Goal: Task Accomplishment & Management: Use online tool/utility

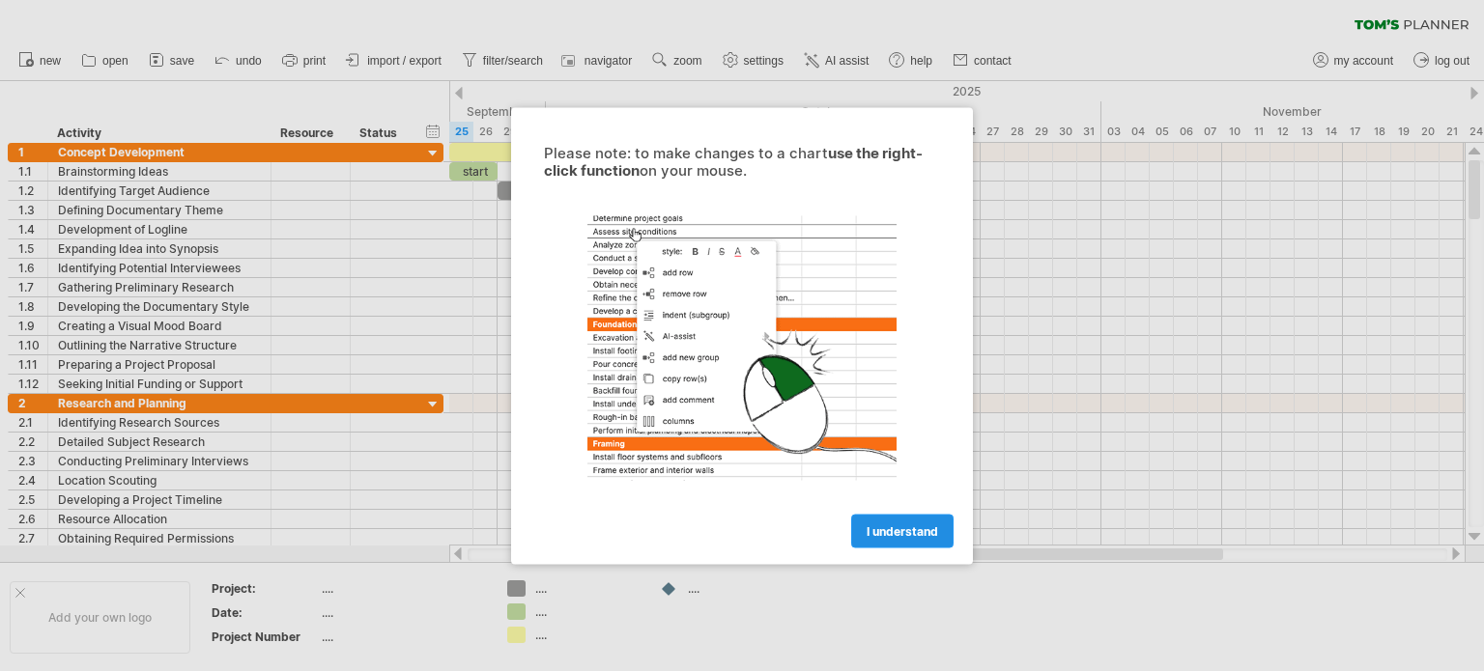
click at [893, 524] on span "I understand" at bounding box center [901, 531] width 71 height 14
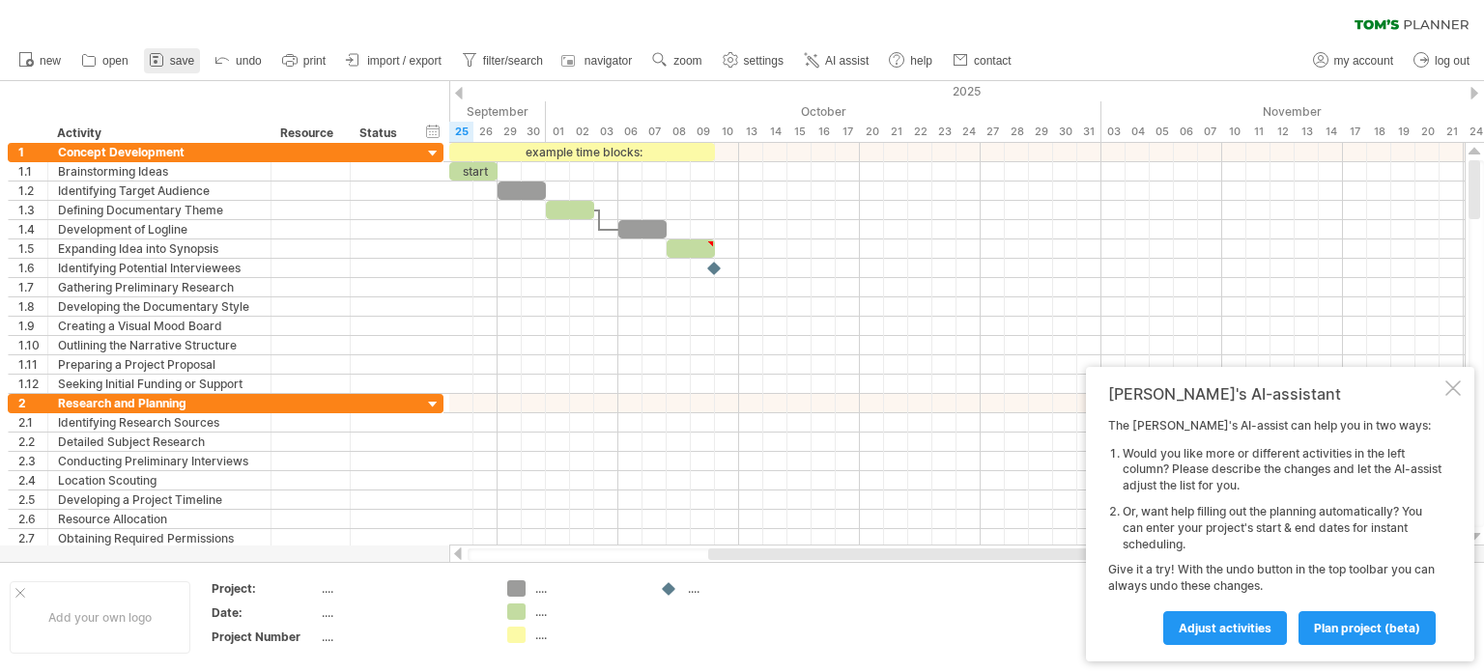
click at [182, 57] on span "save" at bounding box center [182, 61] width 24 height 14
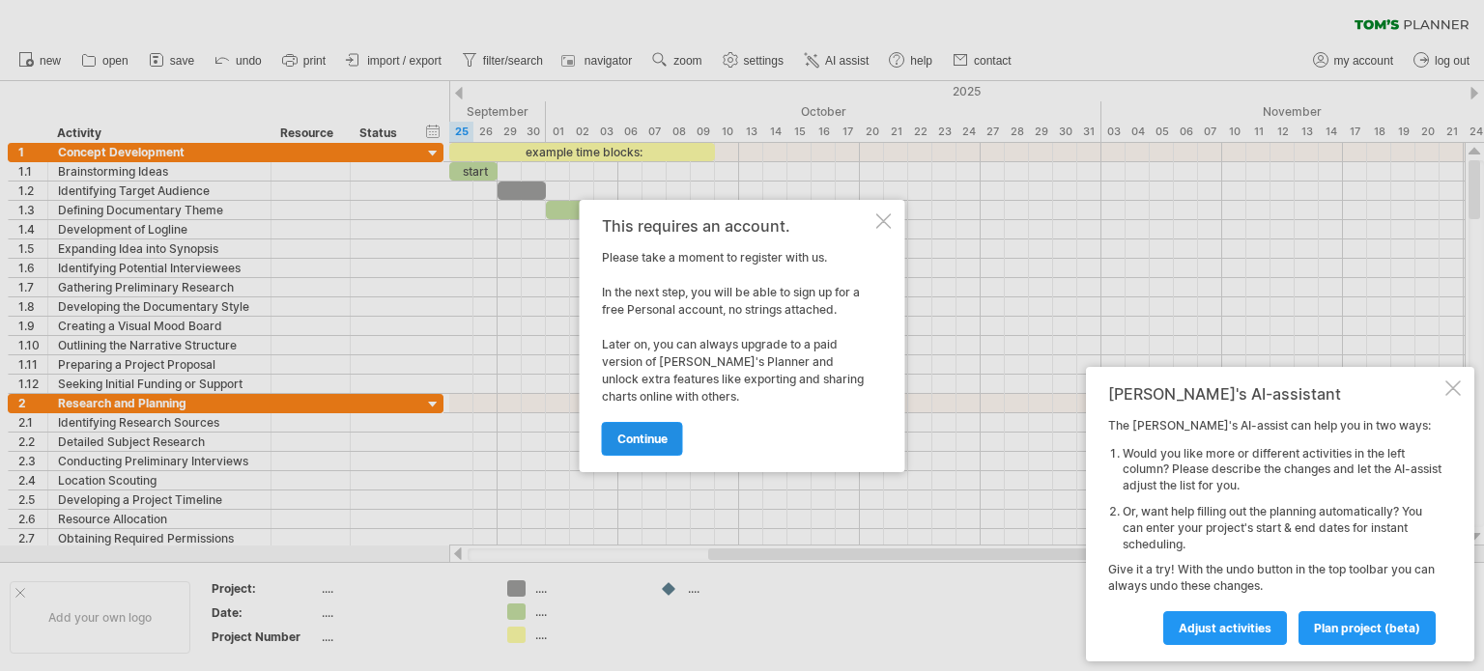
click at [646, 435] on span "continue" at bounding box center [642, 439] width 50 height 14
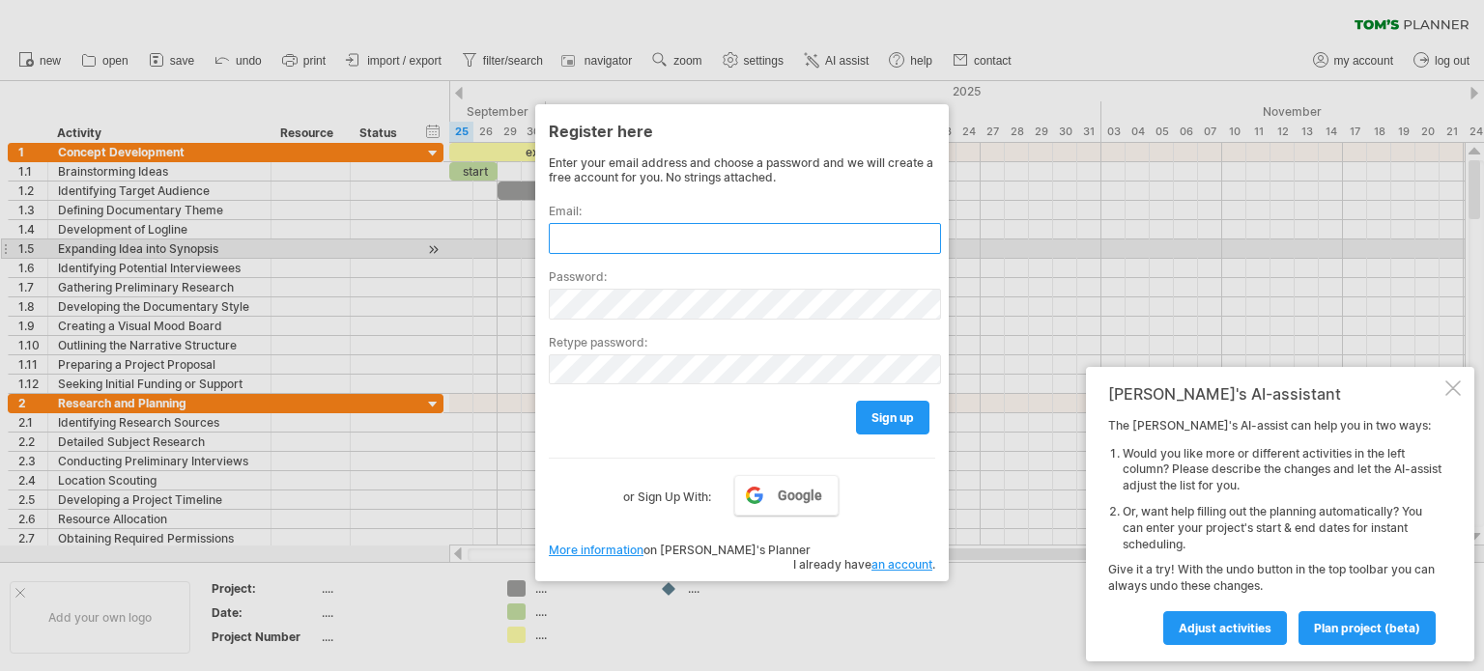
click at [632, 244] on input "text" at bounding box center [745, 238] width 392 height 31
type input "*"
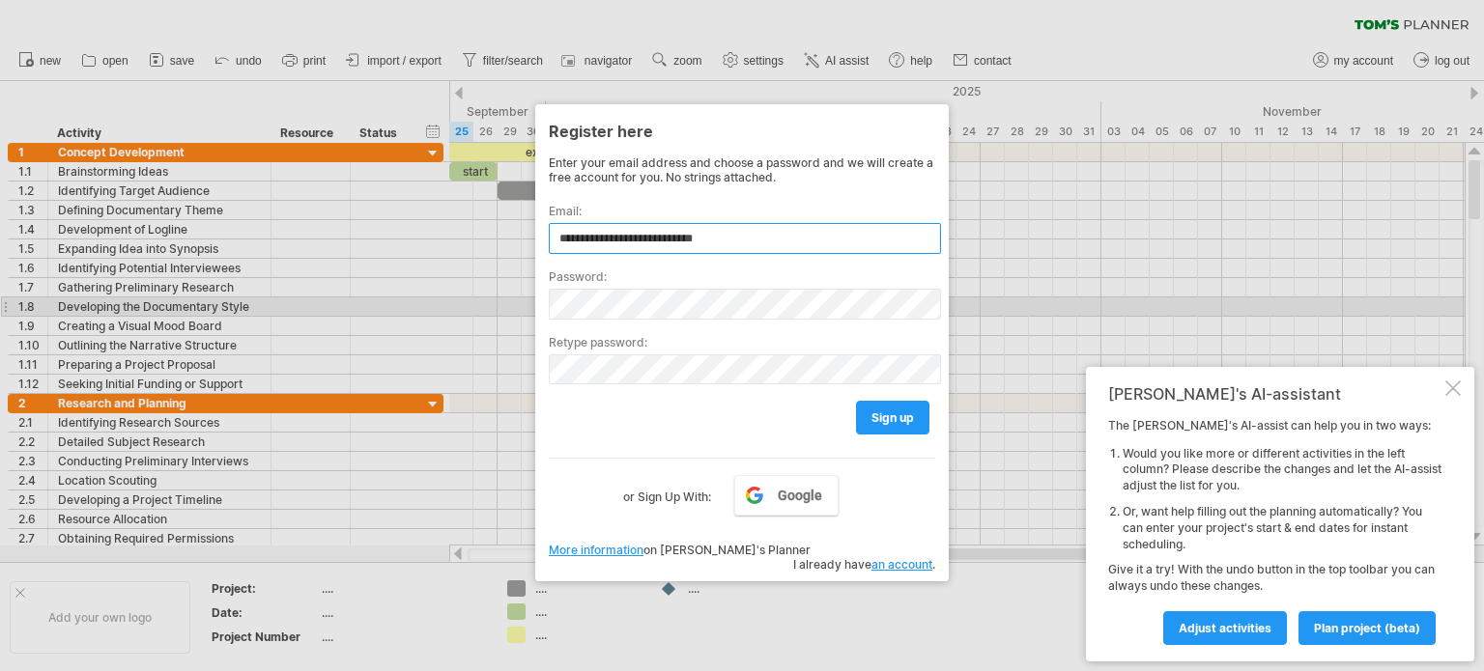
type input "**********"
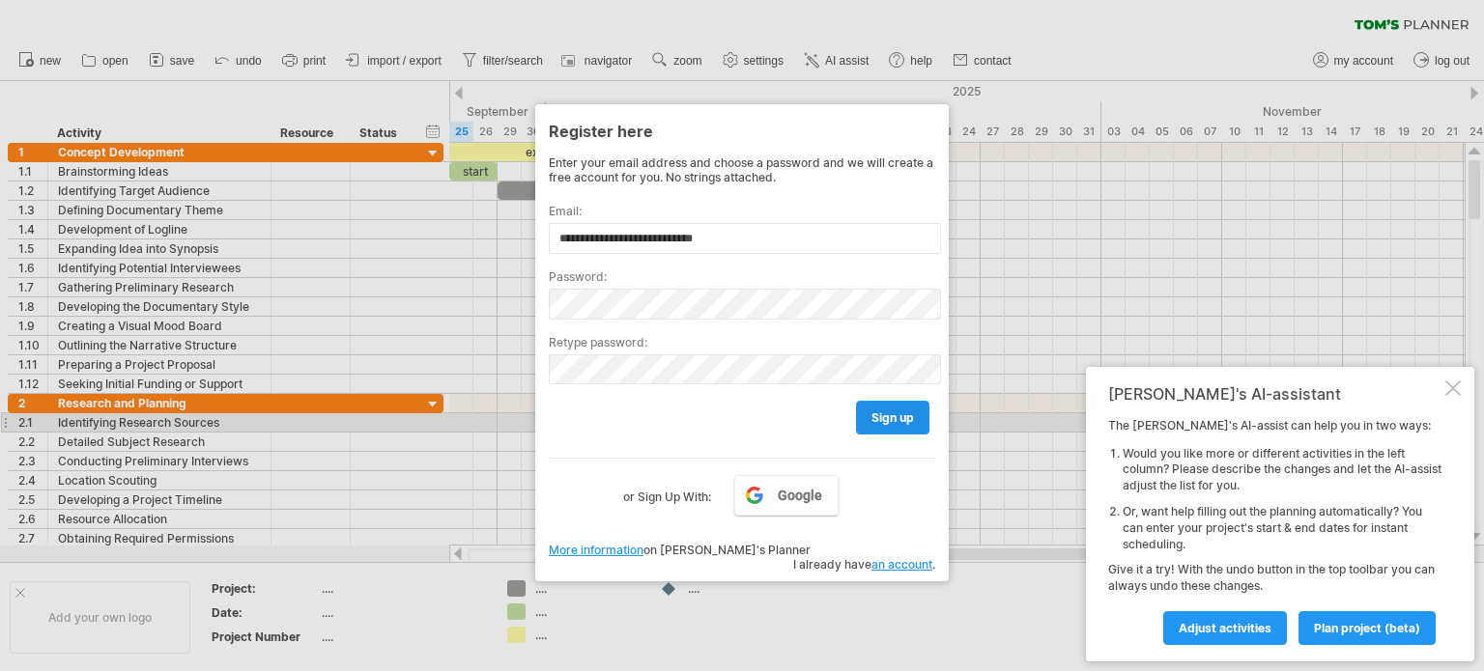
click at [890, 424] on span "sign up" at bounding box center [892, 418] width 43 height 14
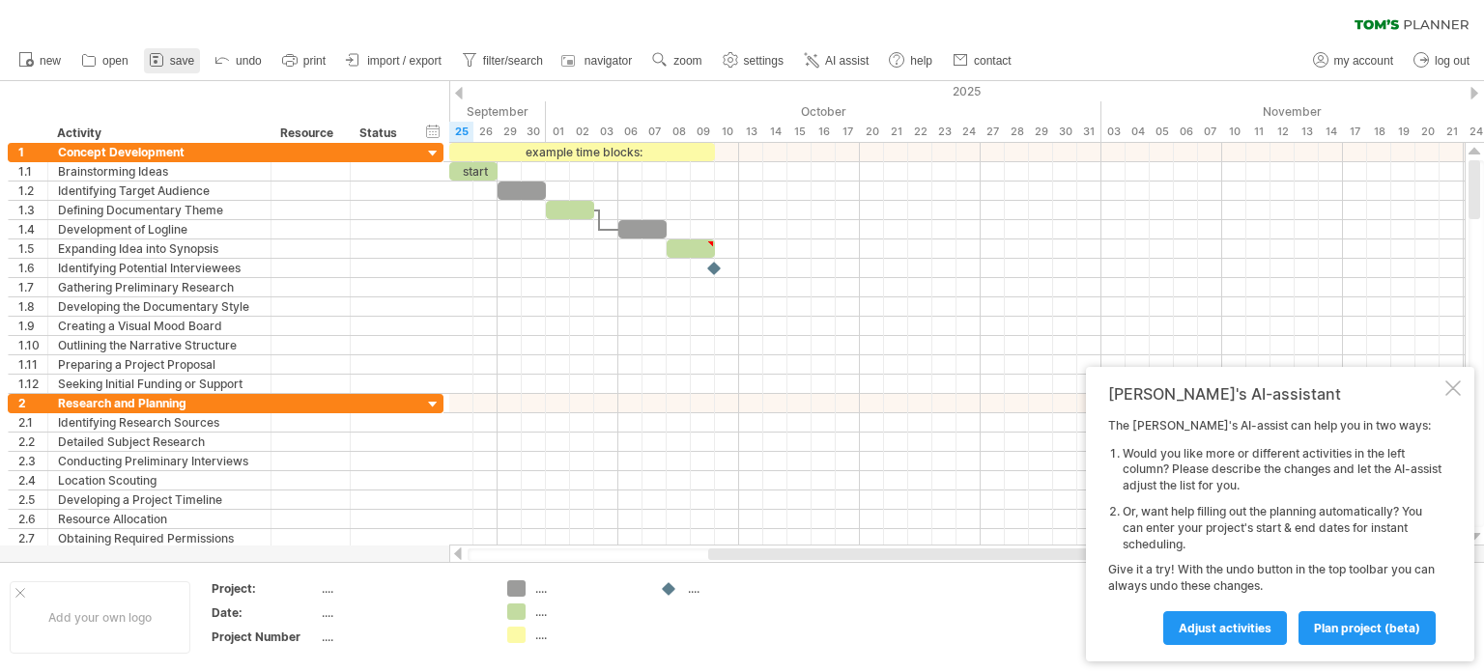
click at [170, 56] on span "save" at bounding box center [182, 61] width 24 height 14
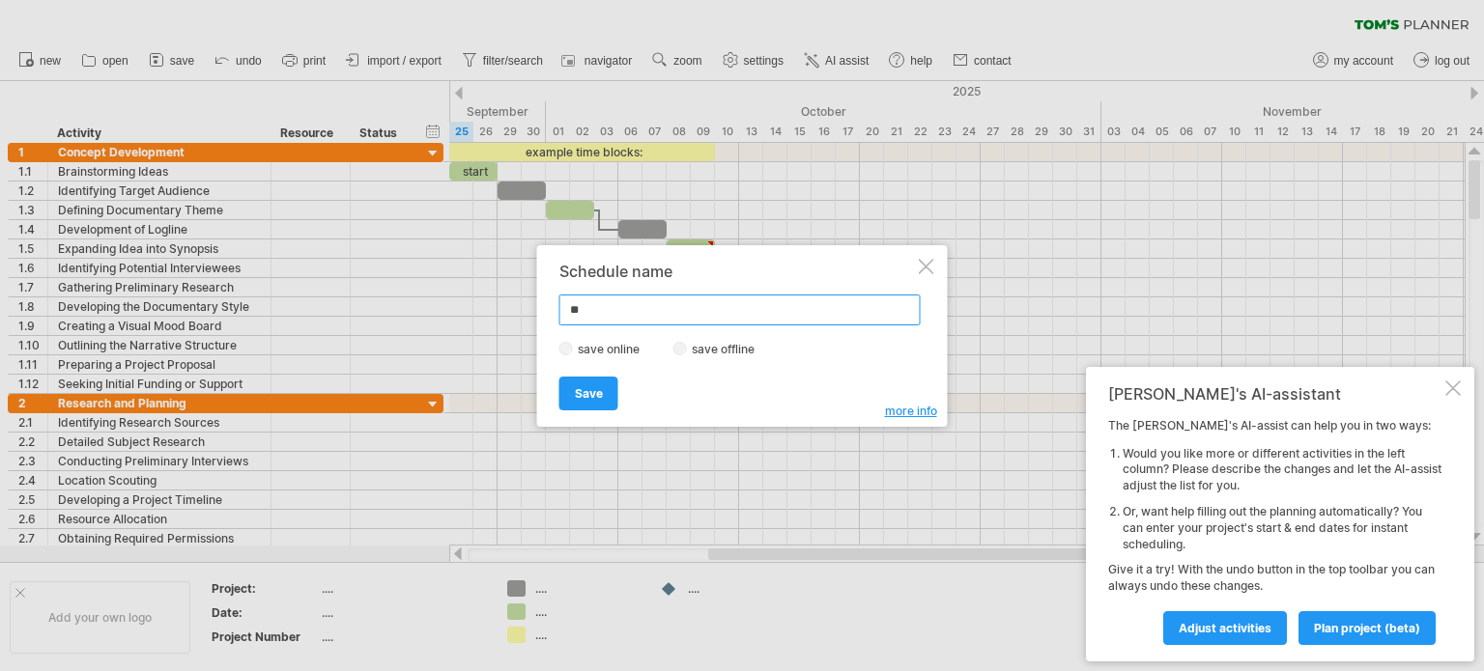
type input "*"
type input "**********"
click at [587, 387] on span "Save" at bounding box center [589, 393] width 28 height 14
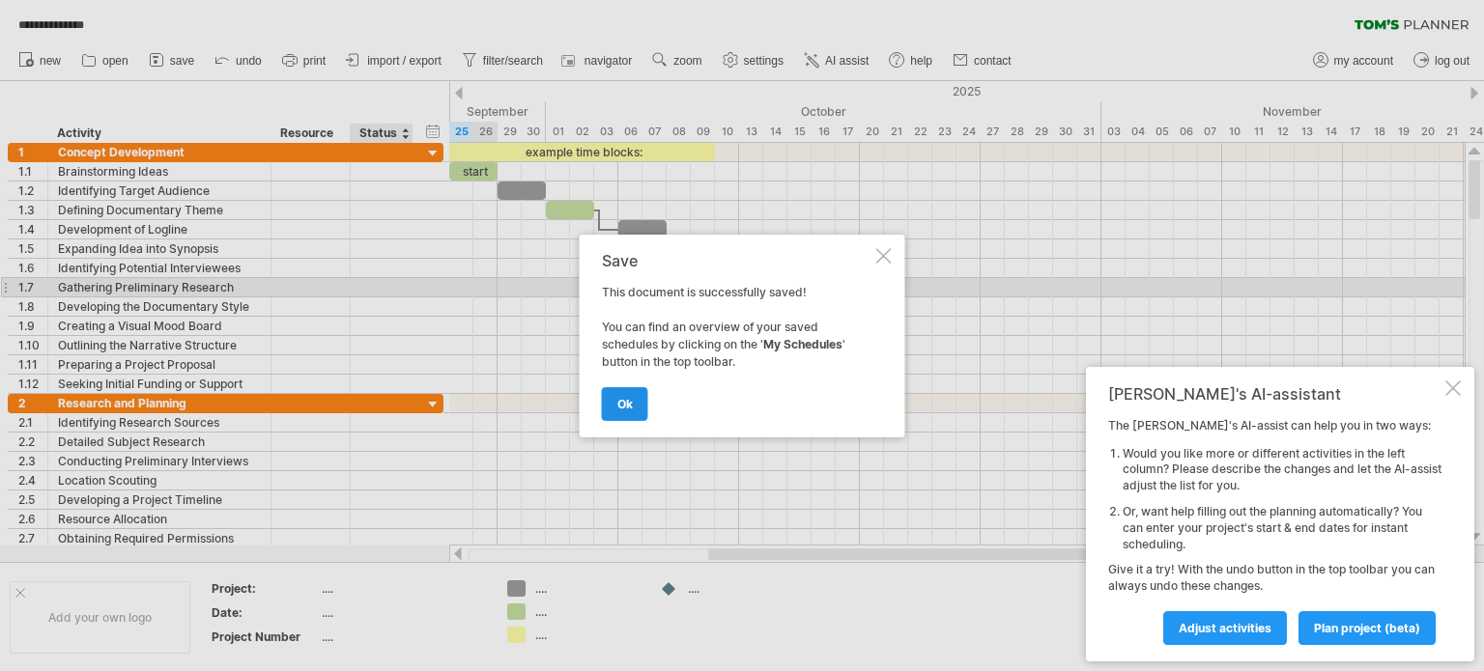
click at [624, 402] on span "ok" at bounding box center [624, 404] width 15 height 14
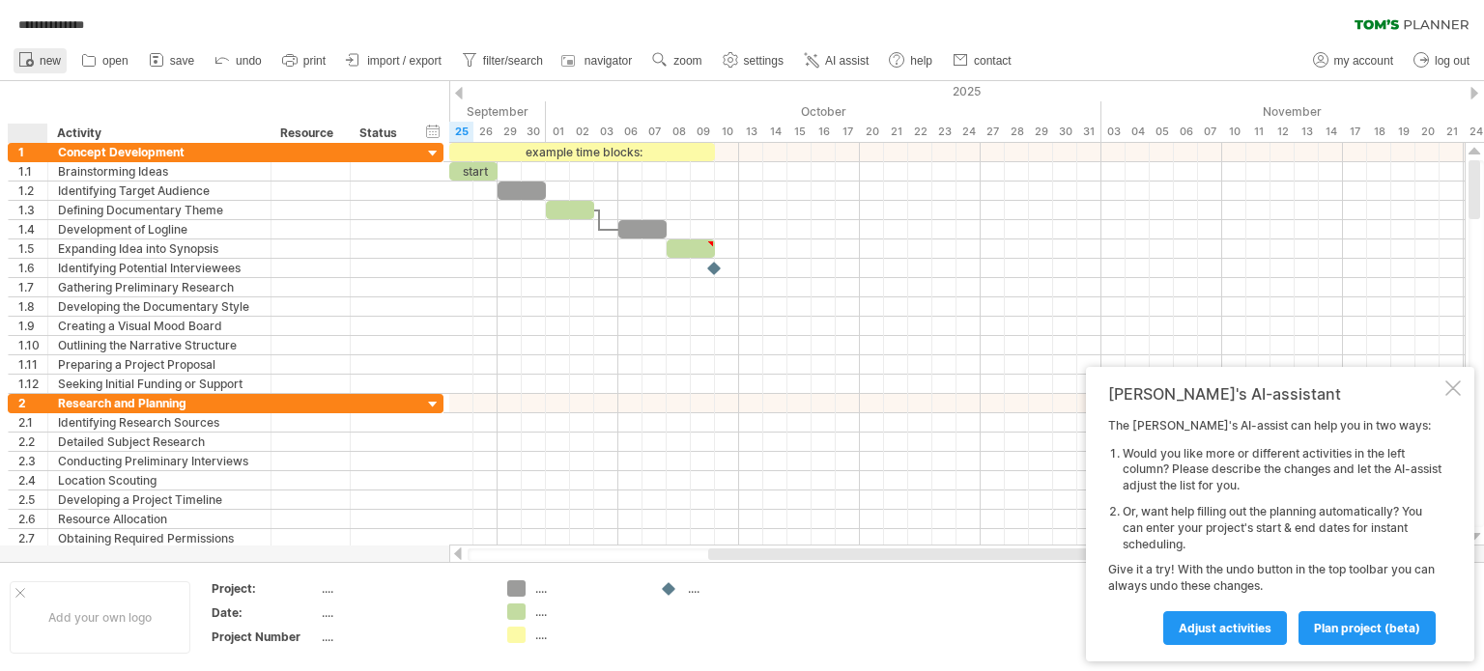
click at [39, 69] on link "new" at bounding box center [40, 60] width 53 height 25
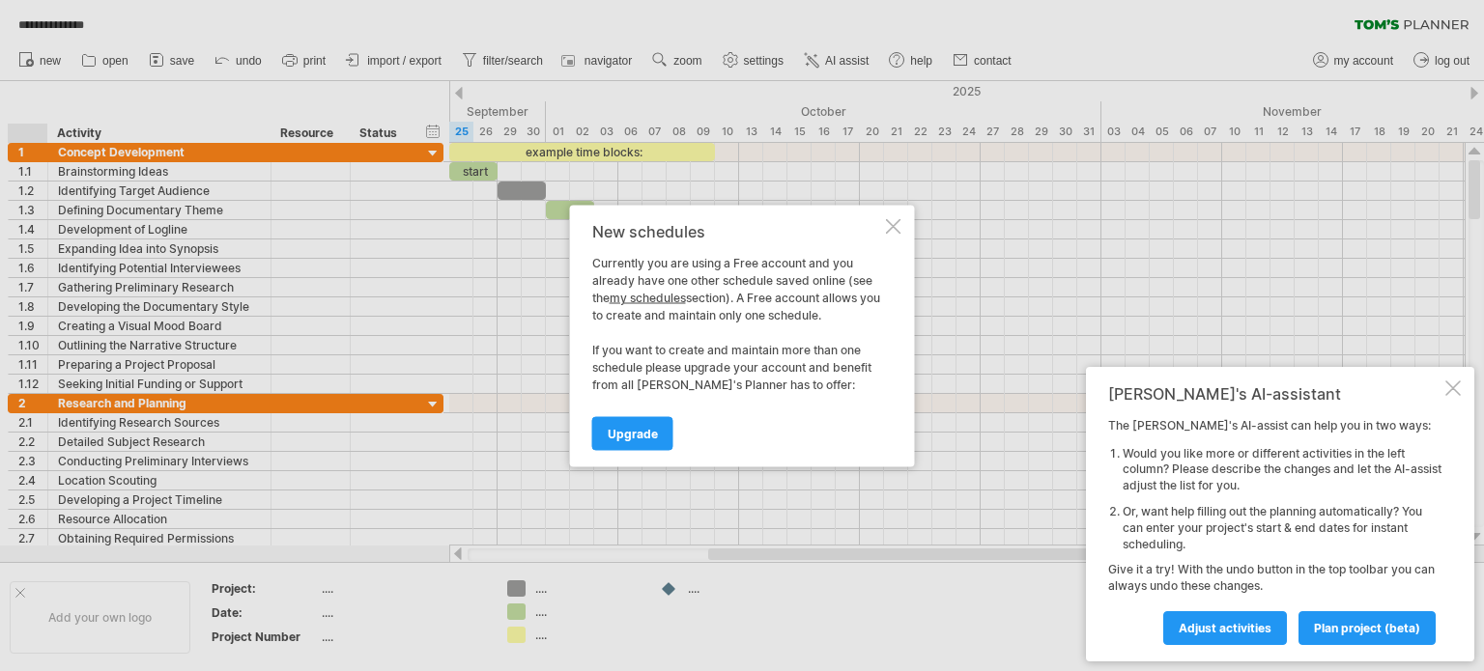
click at [897, 227] on div at bounding box center [893, 225] width 15 height 15
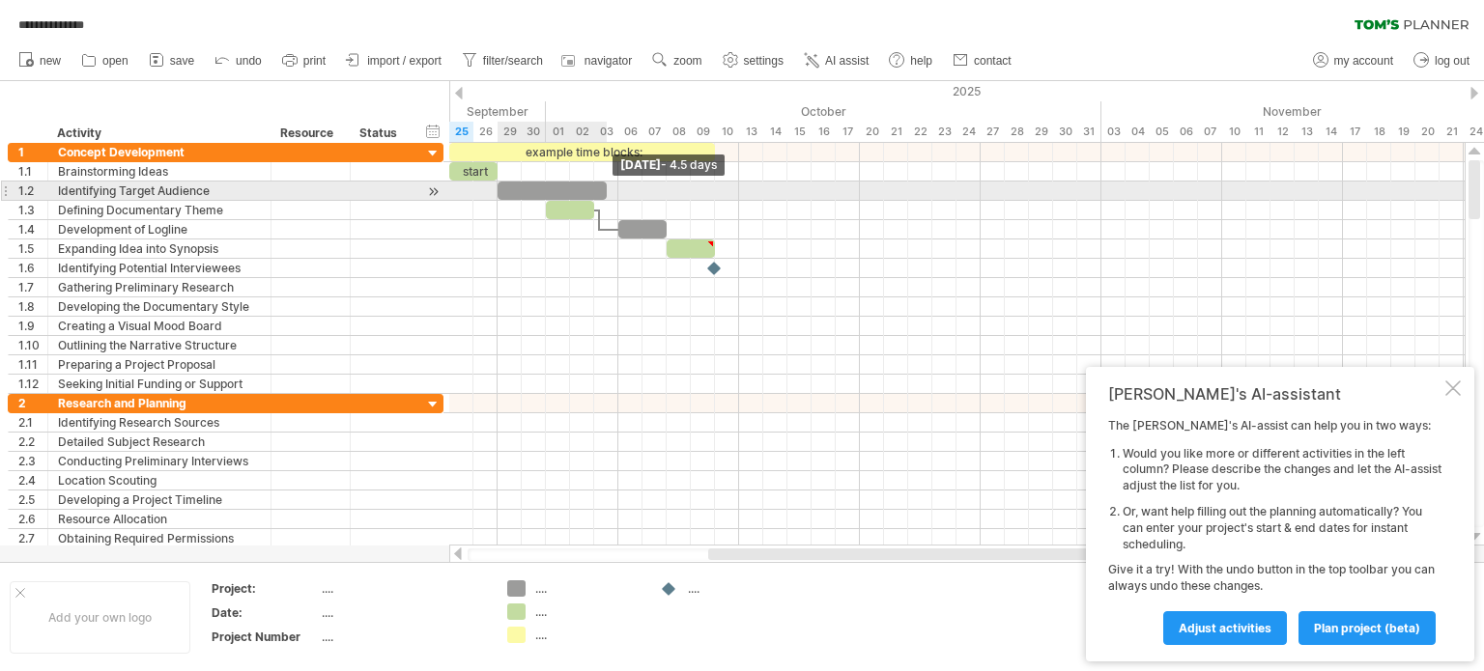
drag, startPoint x: 545, startPoint y: 192, endPoint x: 603, endPoint y: 185, distance: 58.5
click at [603, 185] on span at bounding box center [607, 191] width 8 height 18
drag, startPoint x: 603, startPoint y: 185, endPoint x: 523, endPoint y: 190, distance: 80.4
click at [523, 190] on span at bounding box center [522, 191] width 8 height 18
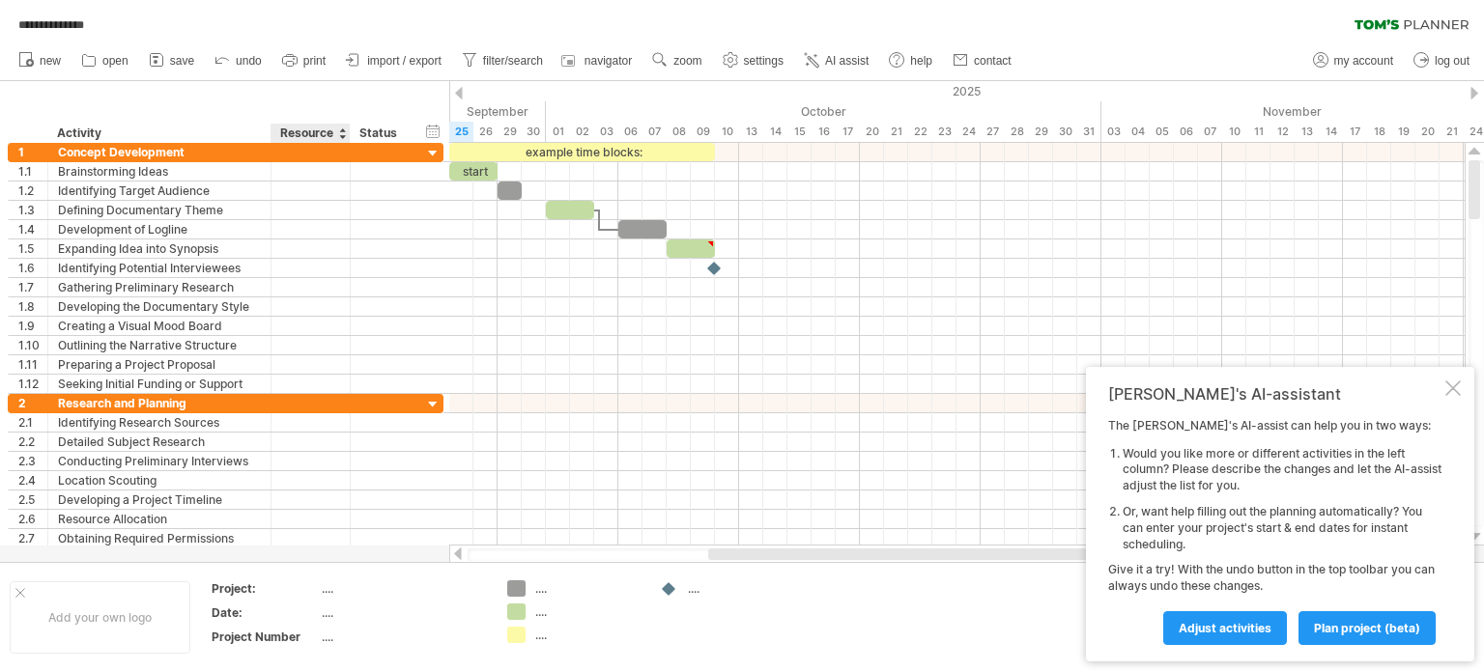
click at [328, 587] on div "...." at bounding box center [403, 589] width 162 height 16
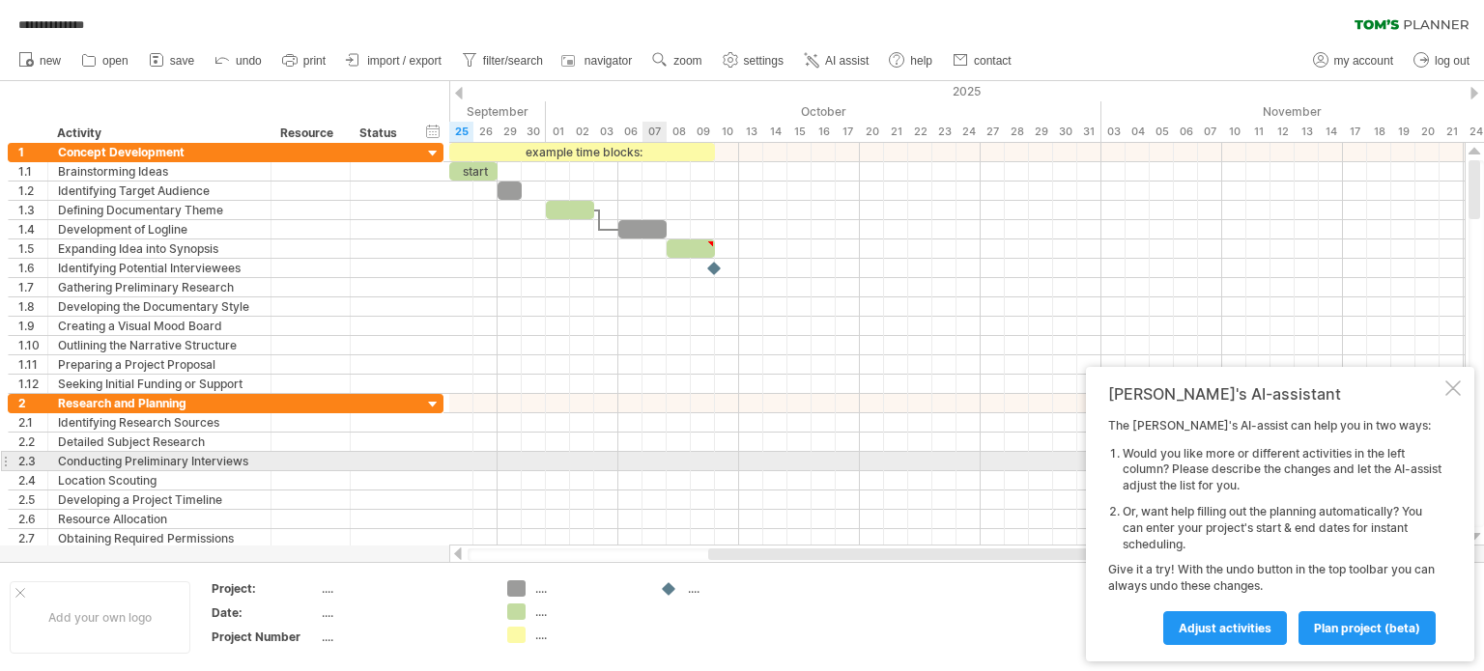
click at [660, 471] on div at bounding box center [956, 480] width 1015 height 19
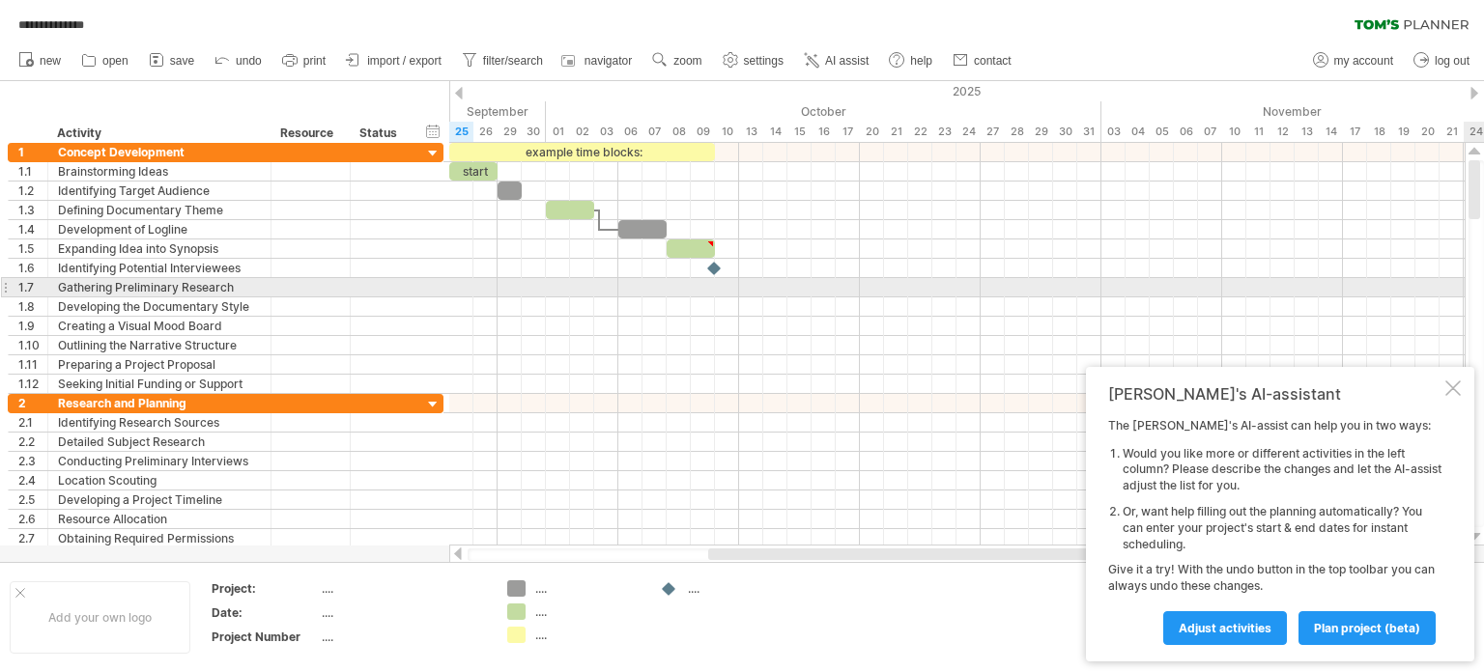
drag, startPoint x: 1483, startPoint y: 183, endPoint x: 1483, endPoint y: 294, distance: 111.1
click at [1483, 294] on div at bounding box center [1475, 343] width 15 height 367
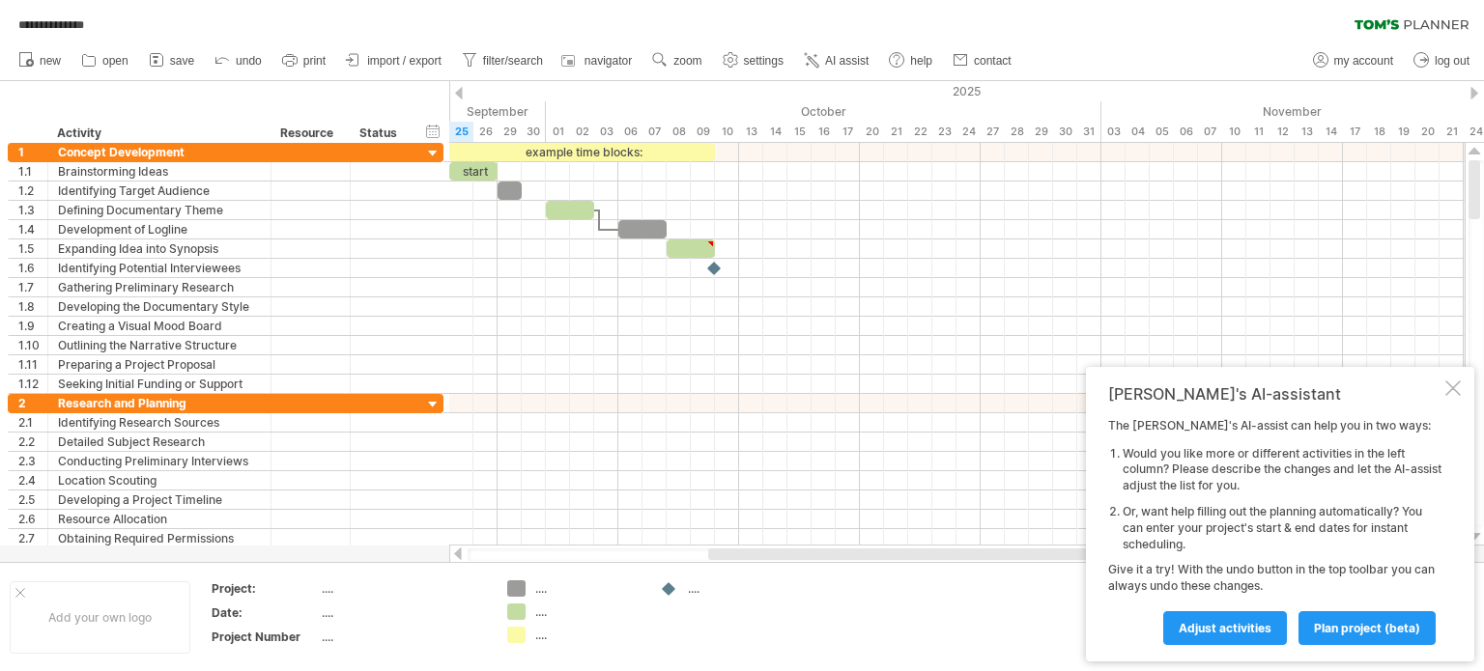
drag, startPoint x: 1476, startPoint y: 173, endPoint x: 1480, endPoint y: 128, distance: 44.6
click at [1480, 128] on div "**********" at bounding box center [742, 335] width 1484 height 671
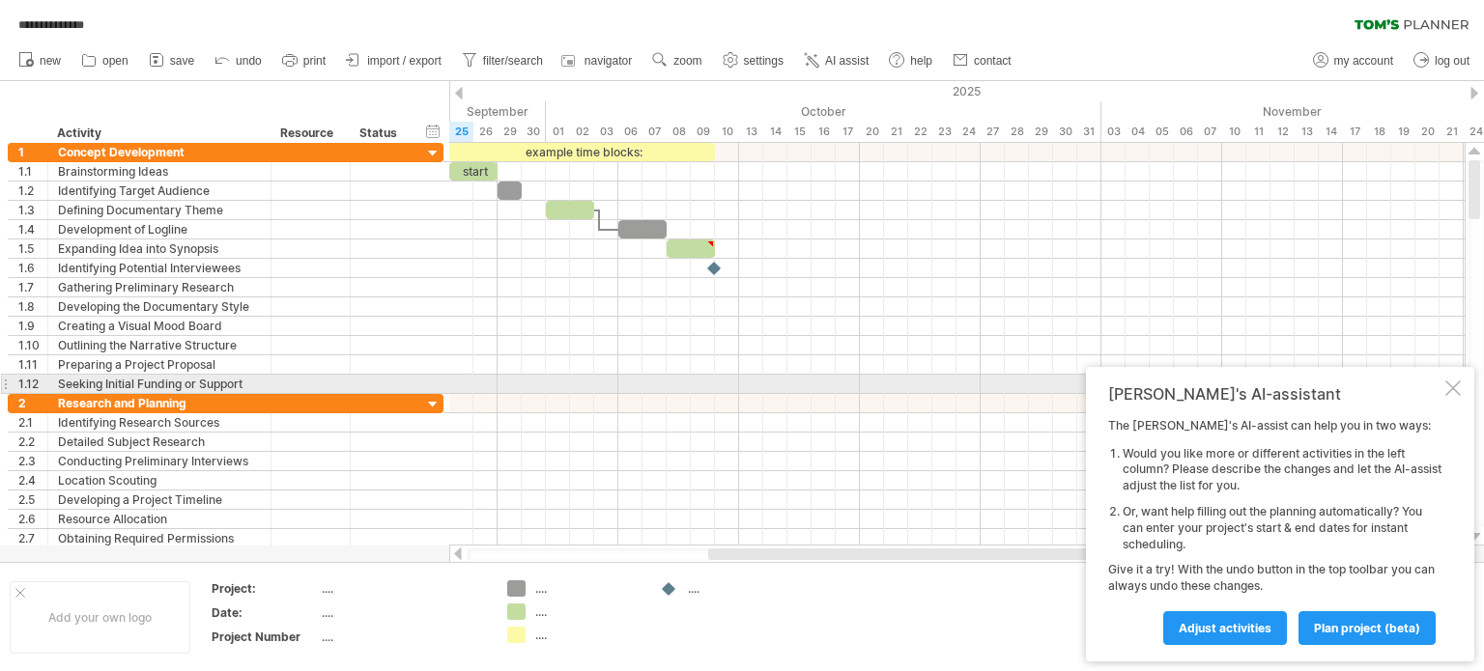
click at [1448, 389] on div at bounding box center [1452, 388] width 15 height 15
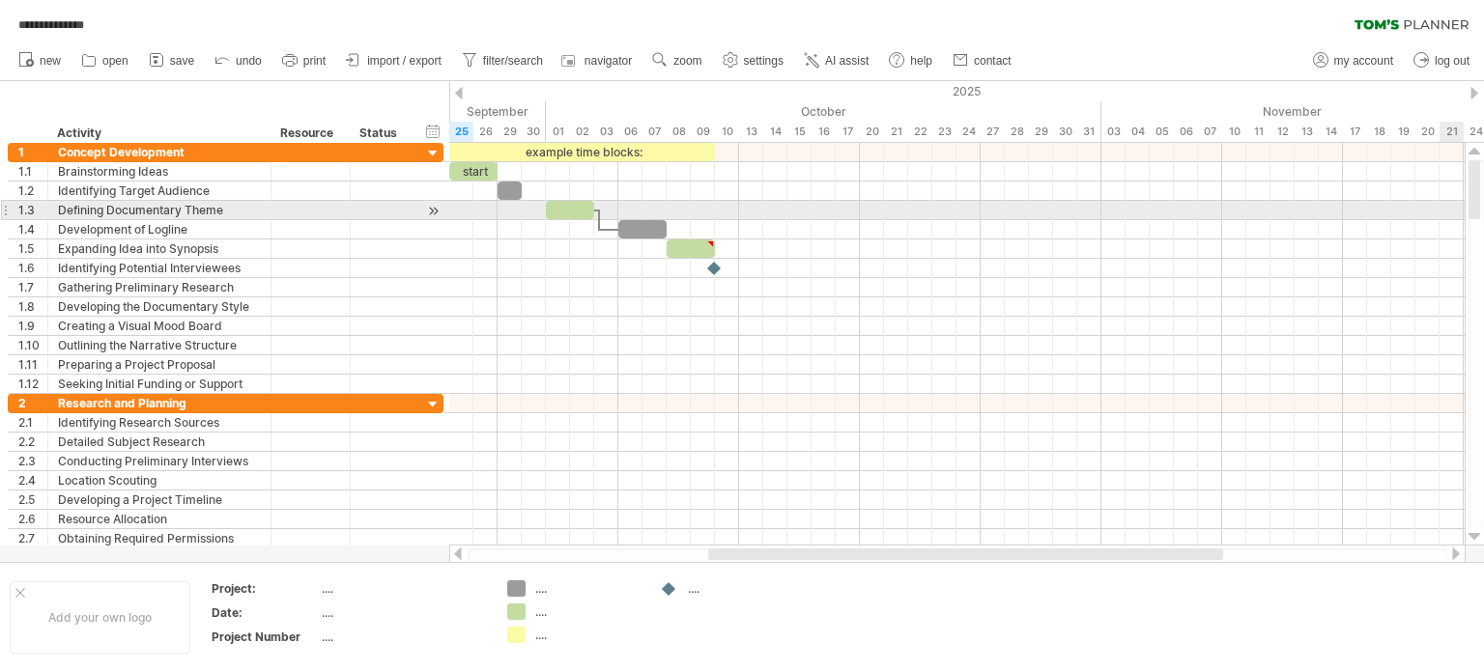
click at [1483, 201] on div at bounding box center [1475, 343] width 15 height 367
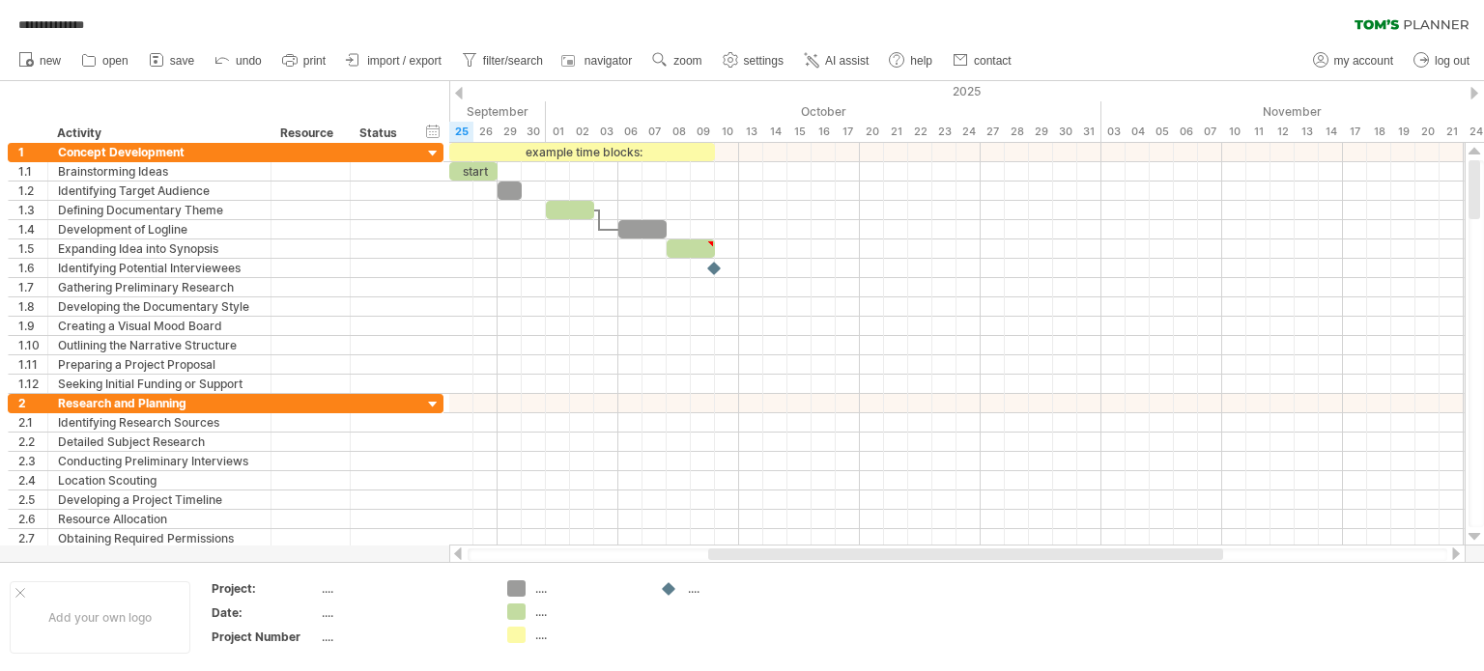
drag, startPoint x: 1476, startPoint y: 189, endPoint x: 1483, endPoint y: 137, distance: 52.6
click at [1483, 137] on div "**********" at bounding box center [742, 335] width 1484 height 671
